Goal: Use online tool/utility: Utilize a website feature to perform a specific function

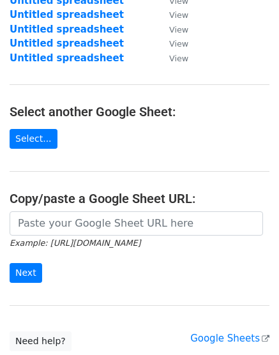
scroll to position [240, 0]
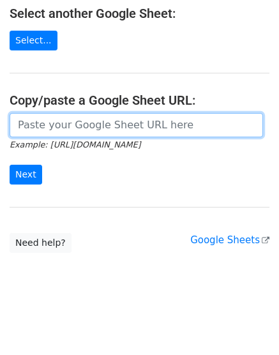
click at [43, 123] on input "url" at bounding box center [137, 125] width 254 height 24
paste input "[URL][DOMAIN_NAME]"
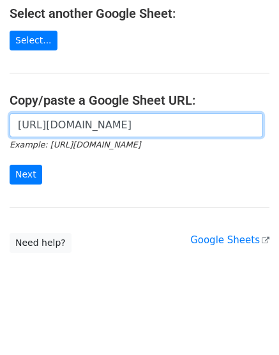
scroll to position [0, 280]
type input "[URL][DOMAIN_NAME]"
click at [10, 165] on input "Next" at bounding box center [26, 175] width 33 height 20
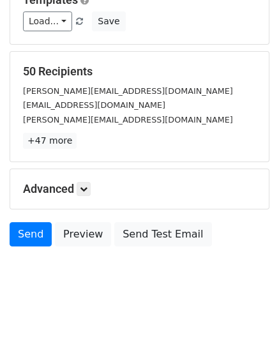
scroll to position [129, 0]
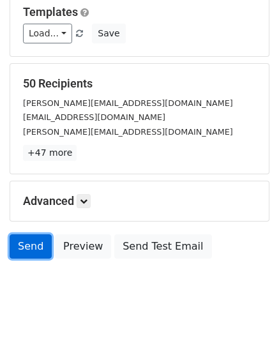
click at [36, 248] on link "Send" at bounding box center [31, 246] width 42 height 24
